Goal: Unclear

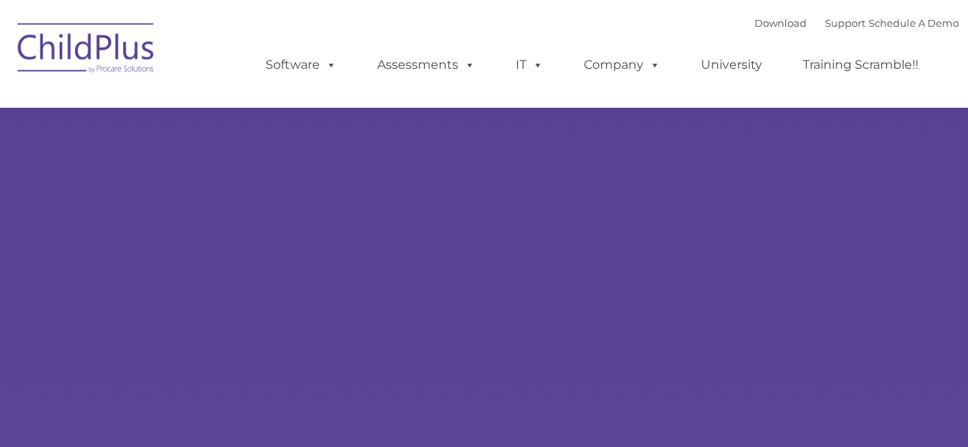
select select "MEDIUM"
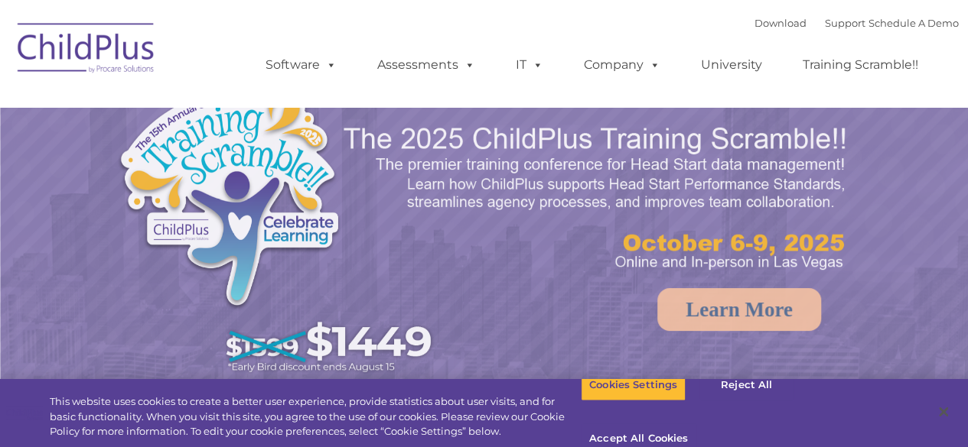
select select "MEDIUM"
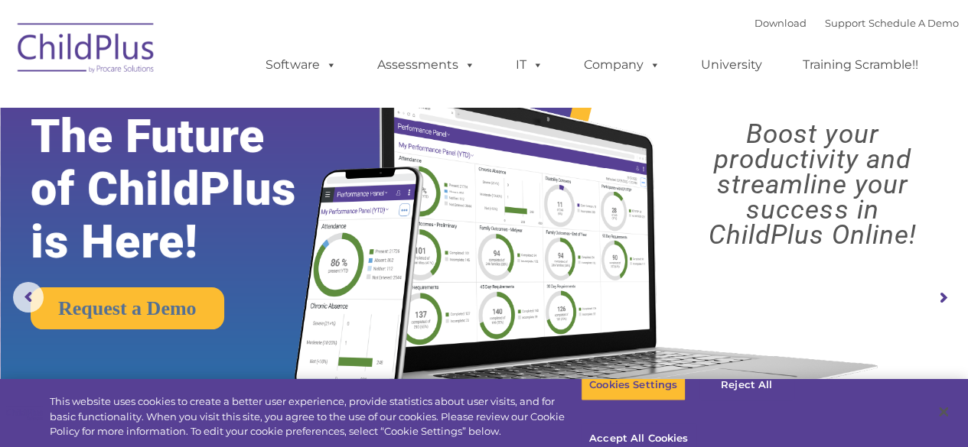
click at [131, 57] on img at bounding box center [86, 50] width 153 height 76
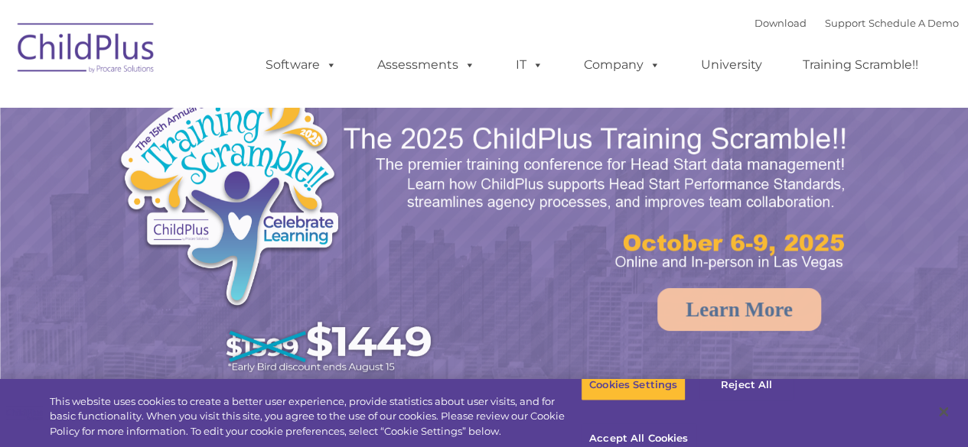
select select "MEDIUM"
